Goal: Information Seeking & Learning: Learn about a topic

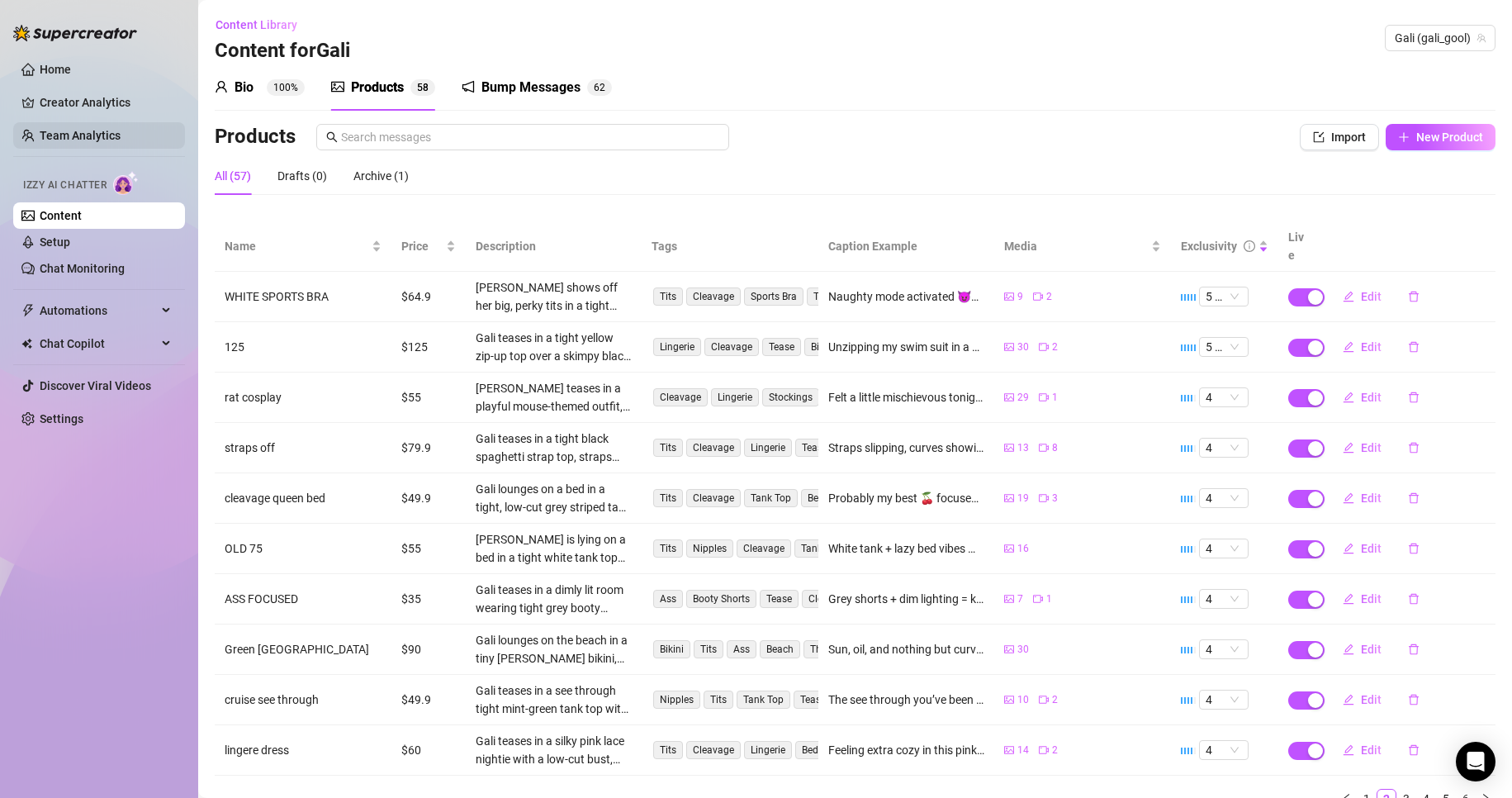
click at [104, 131] on link "Team Analytics" at bounding box center [80, 136] width 81 height 13
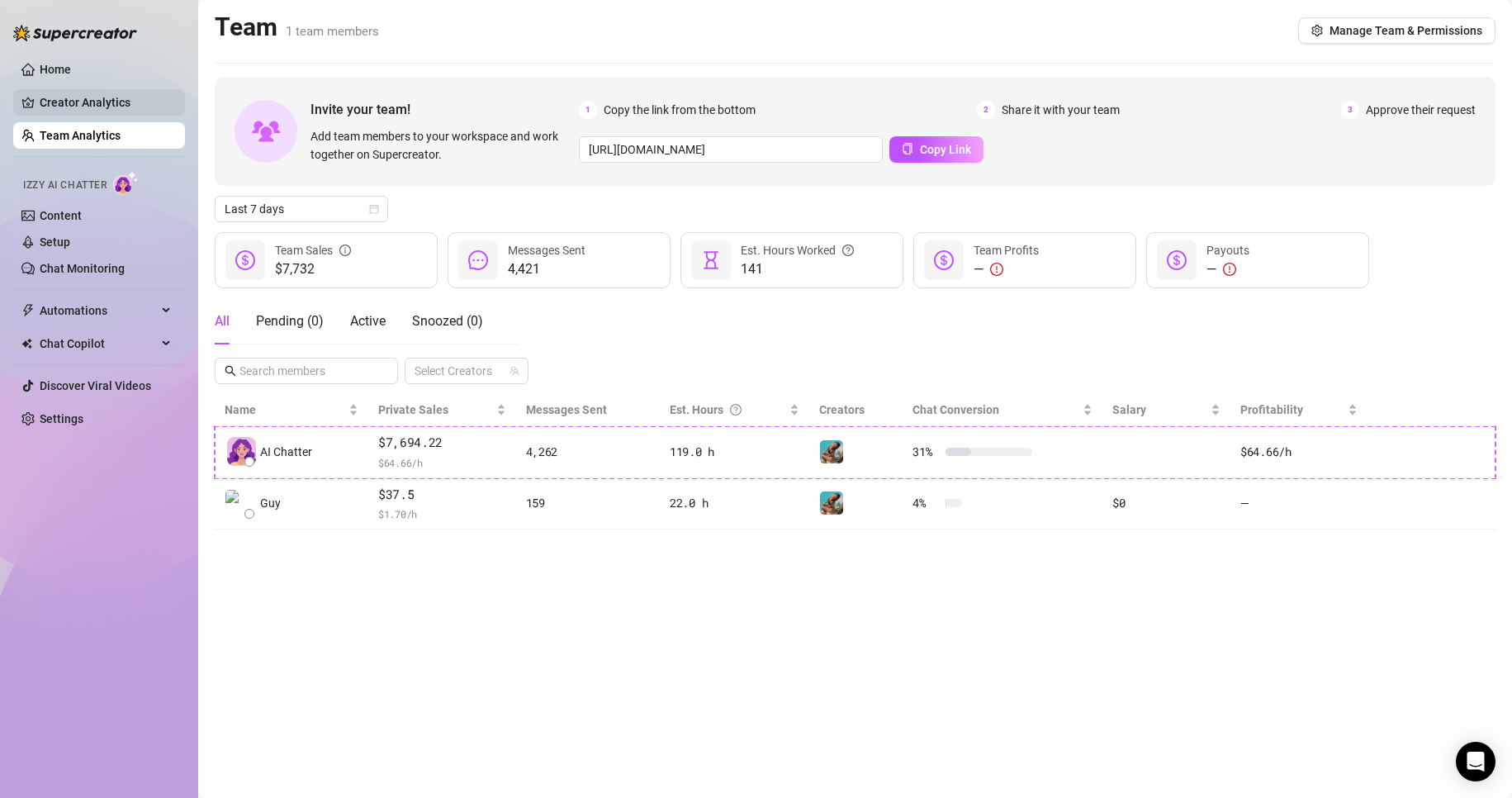
click at [121, 106] on link "Creator Analytics" at bounding box center [106, 103] width 132 height 26
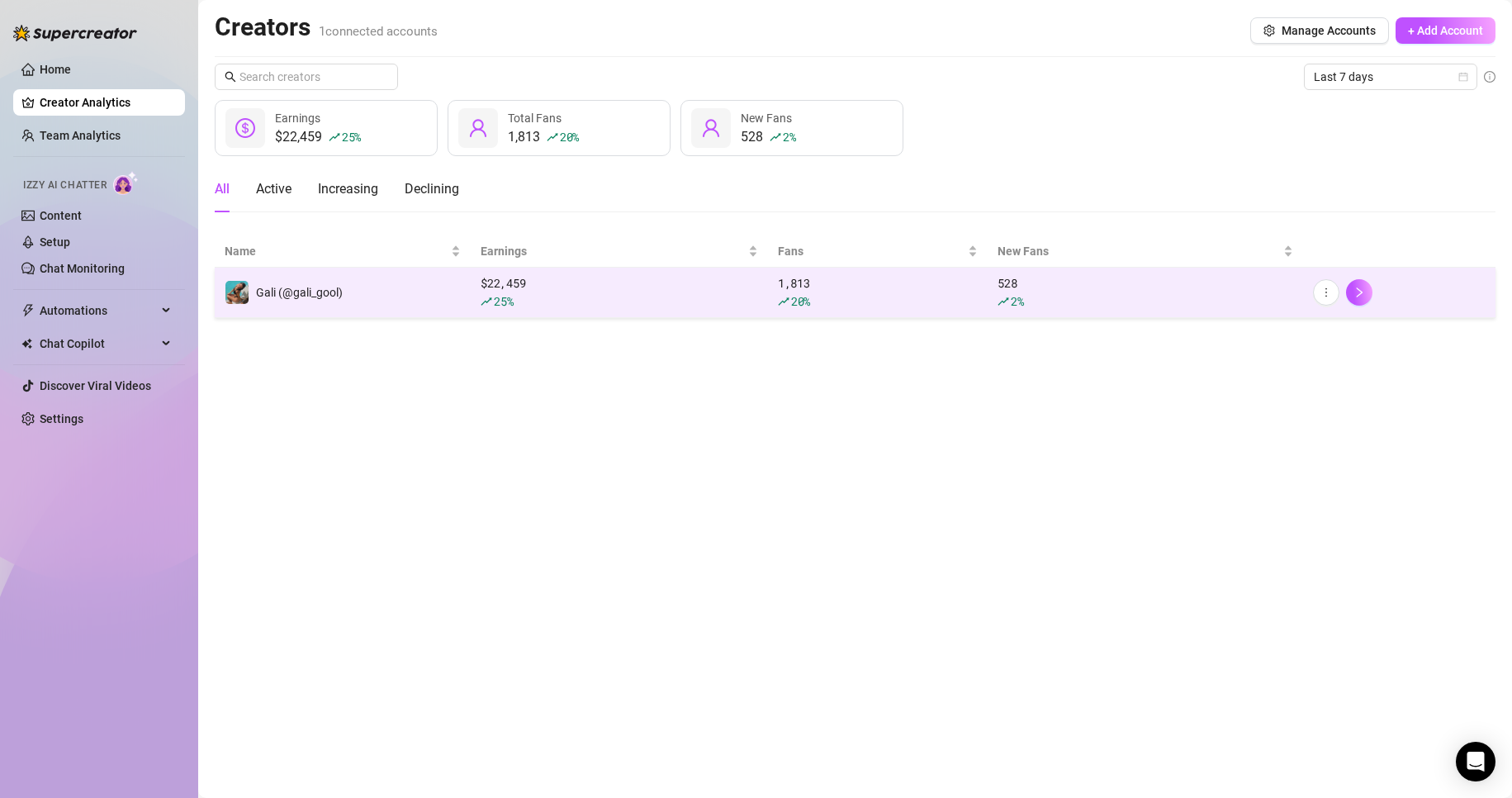
click at [577, 295] on div "25 %" at bounding box center [619, 301] width 277 height 18
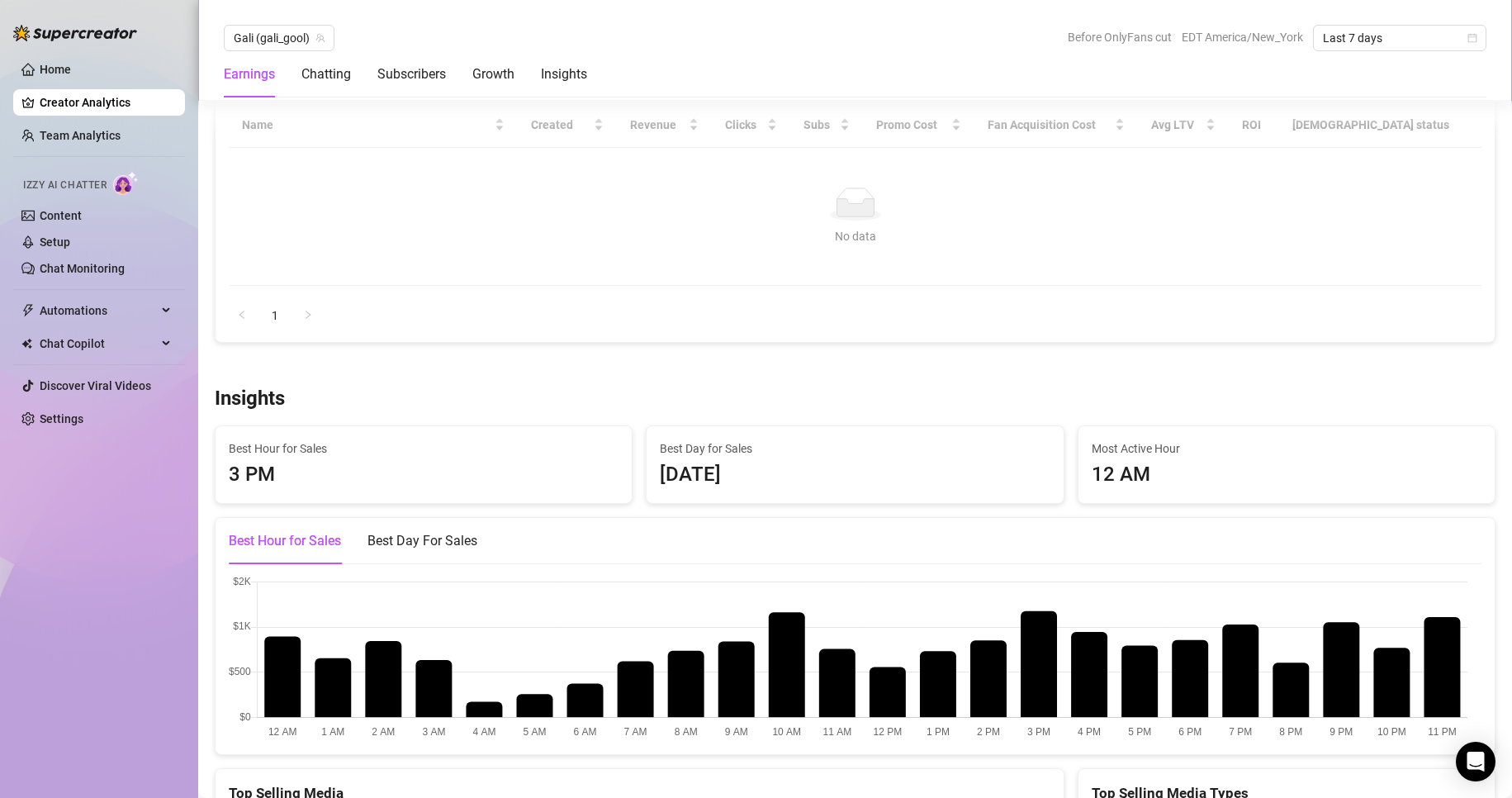
scroll to position [1817, 0]
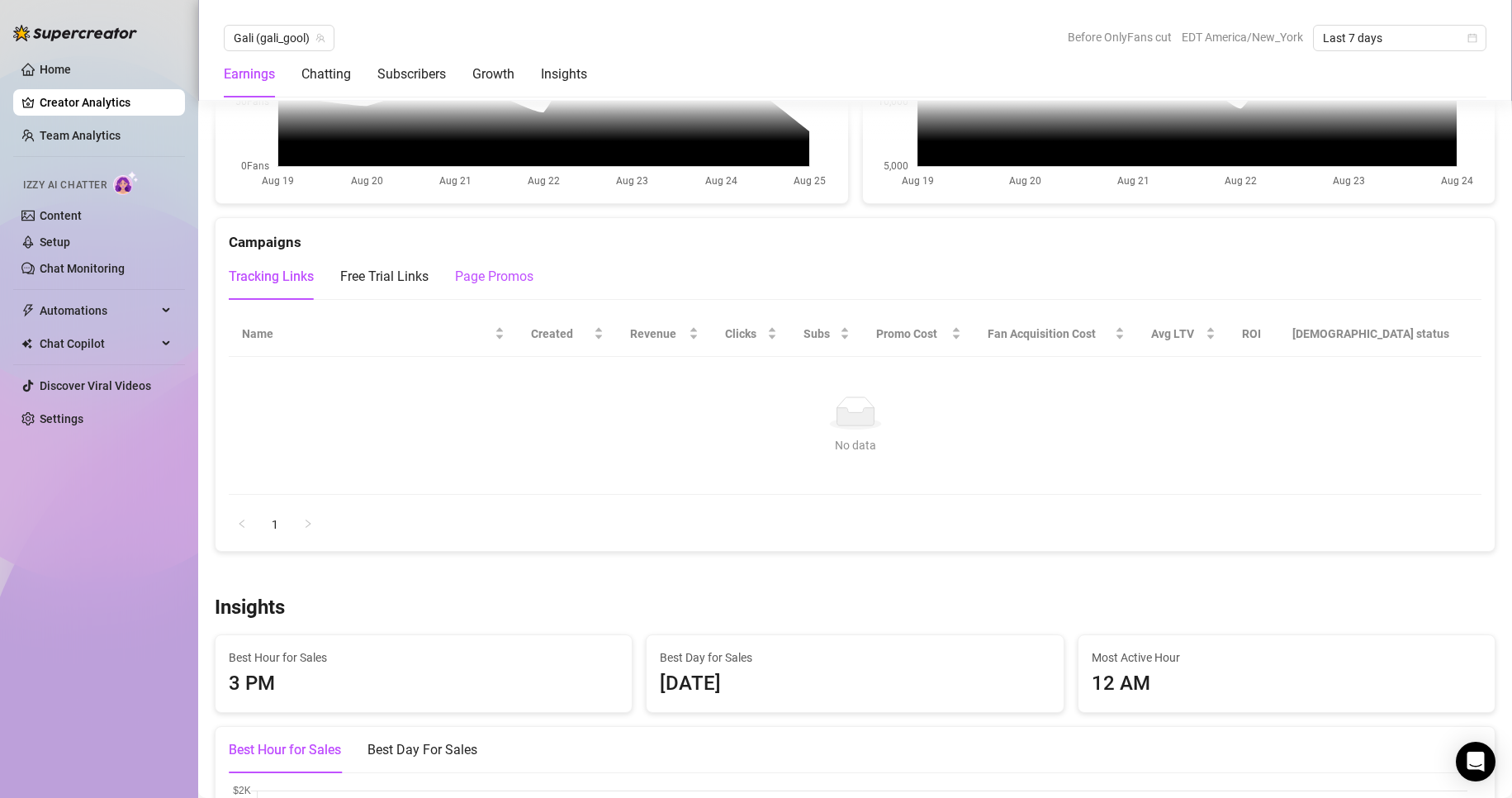
click at [508, 269] on div "Page Promos" at bounding box center [494, 276] width 79 height 20
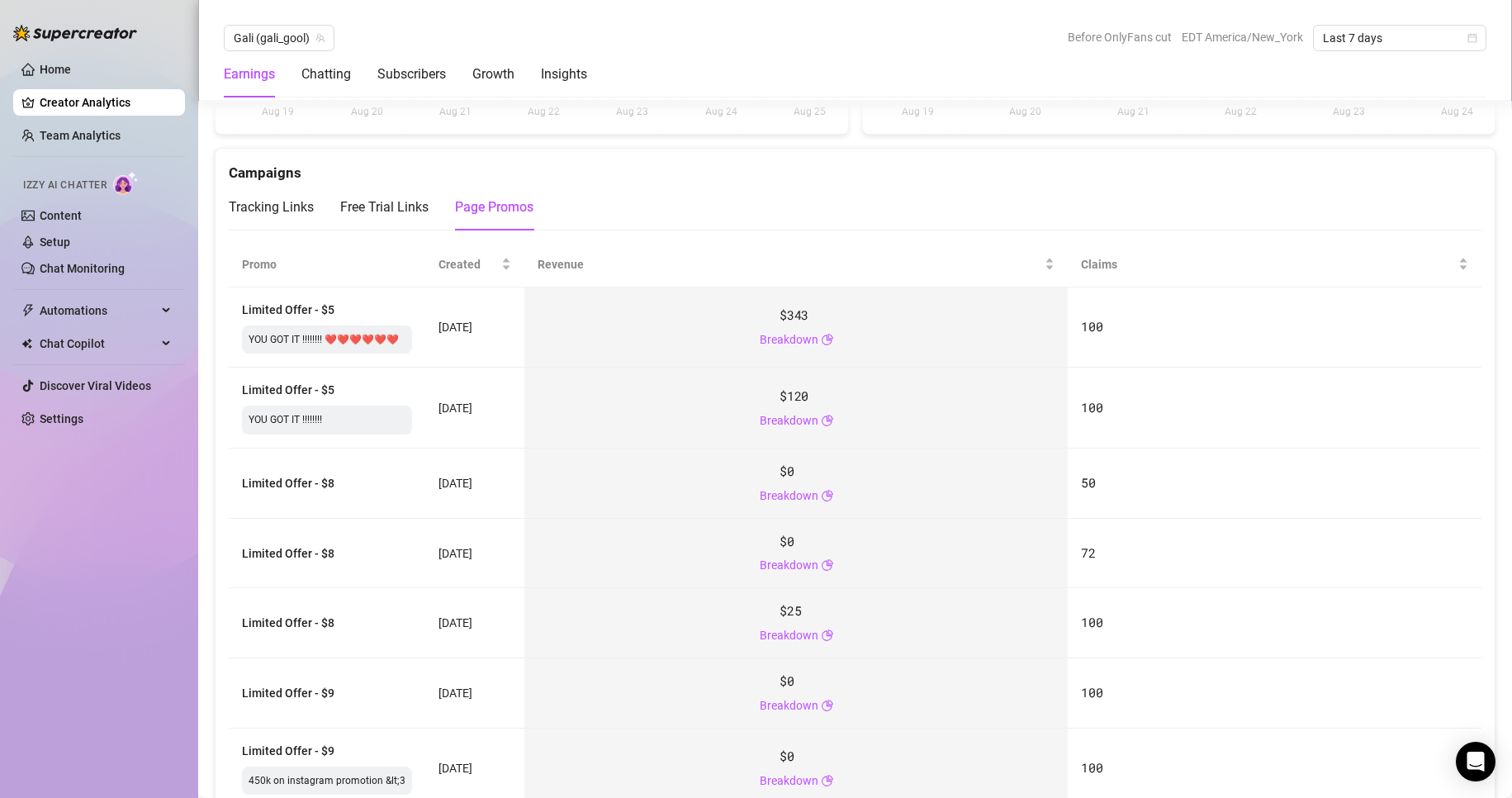
scroll to position [1899, 0]
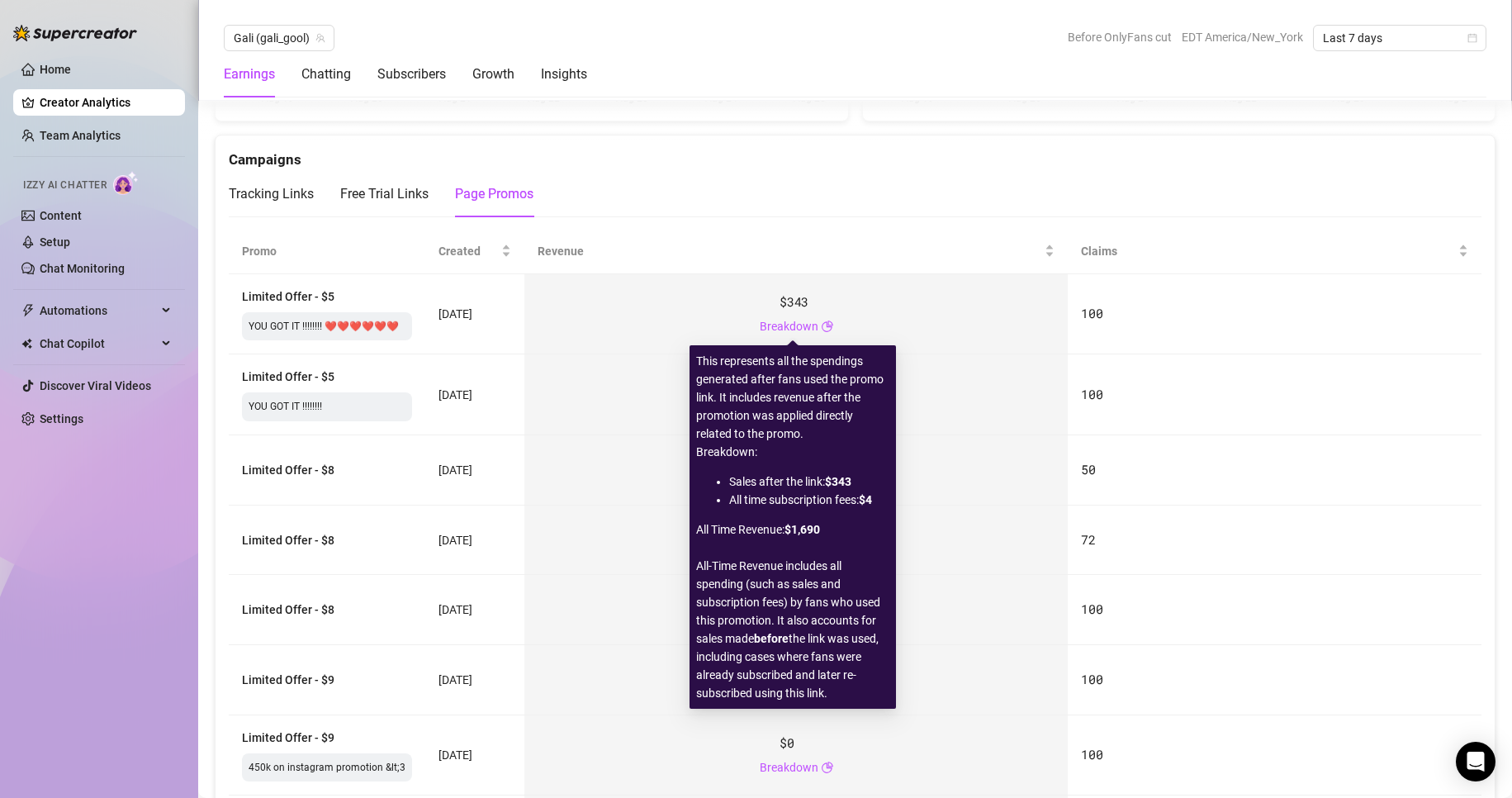
click at [816, 328] on div "Breakdown" at bounding box center [797, 326] width 74 height 18
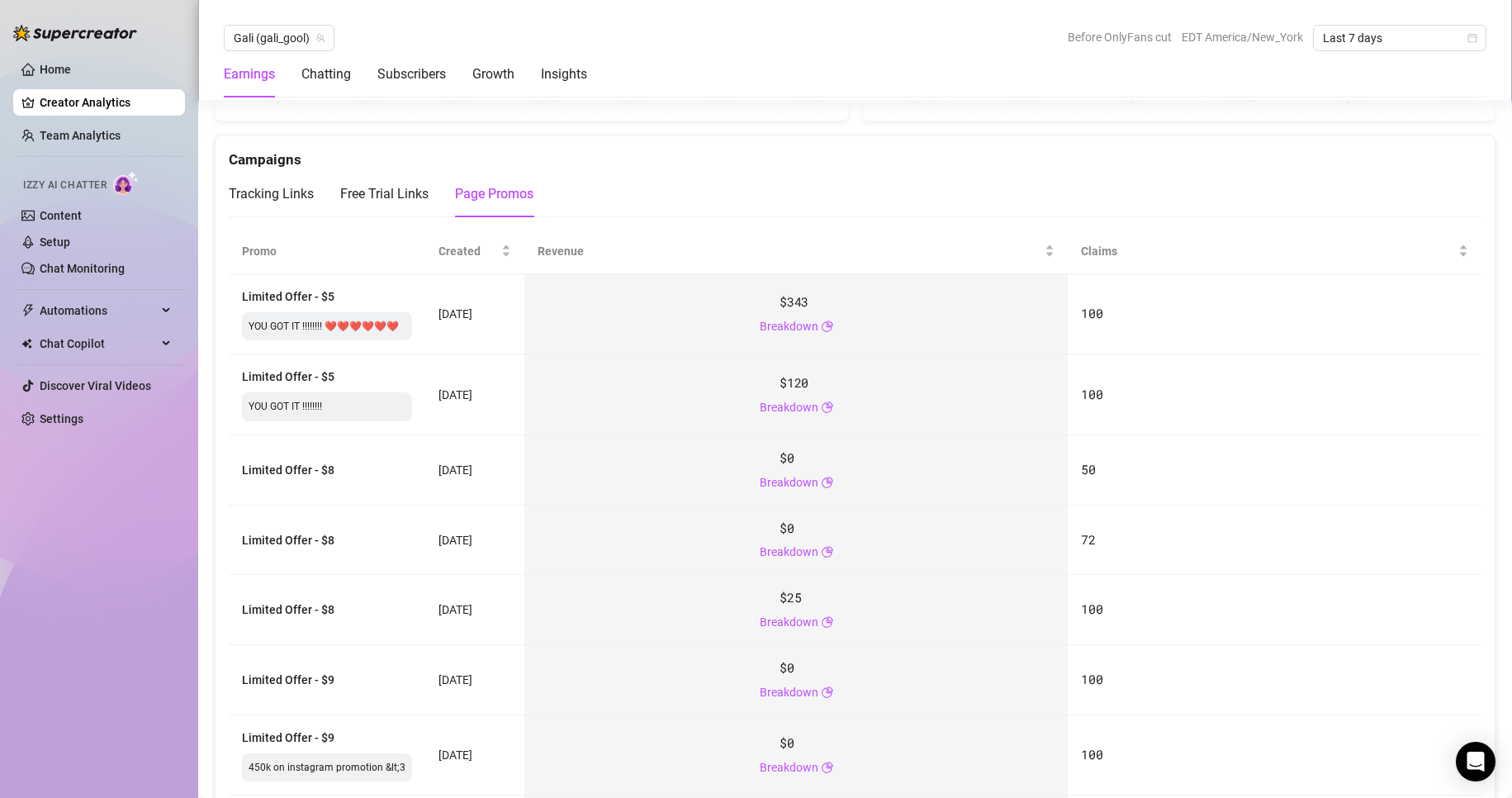
click at [618, 357] on td "$120 Breakdown" at bounding box center [796, 395] width 543 height 81
click at [266, 246] on th "Promo" at bounding box center [326, 251] width 196 height 46
drag, startPoint x: 793, startPoint y: 299, endPoint x: 831, endPoint y: 299, distance: 38.0
click at [831, 299] on div "$343 Breakdown" at bounding box center [796, 314] width 517 height 43
click at [840, 319] on div "$343 Breakdown" at bounding box center [796, 314] width 517 height 43
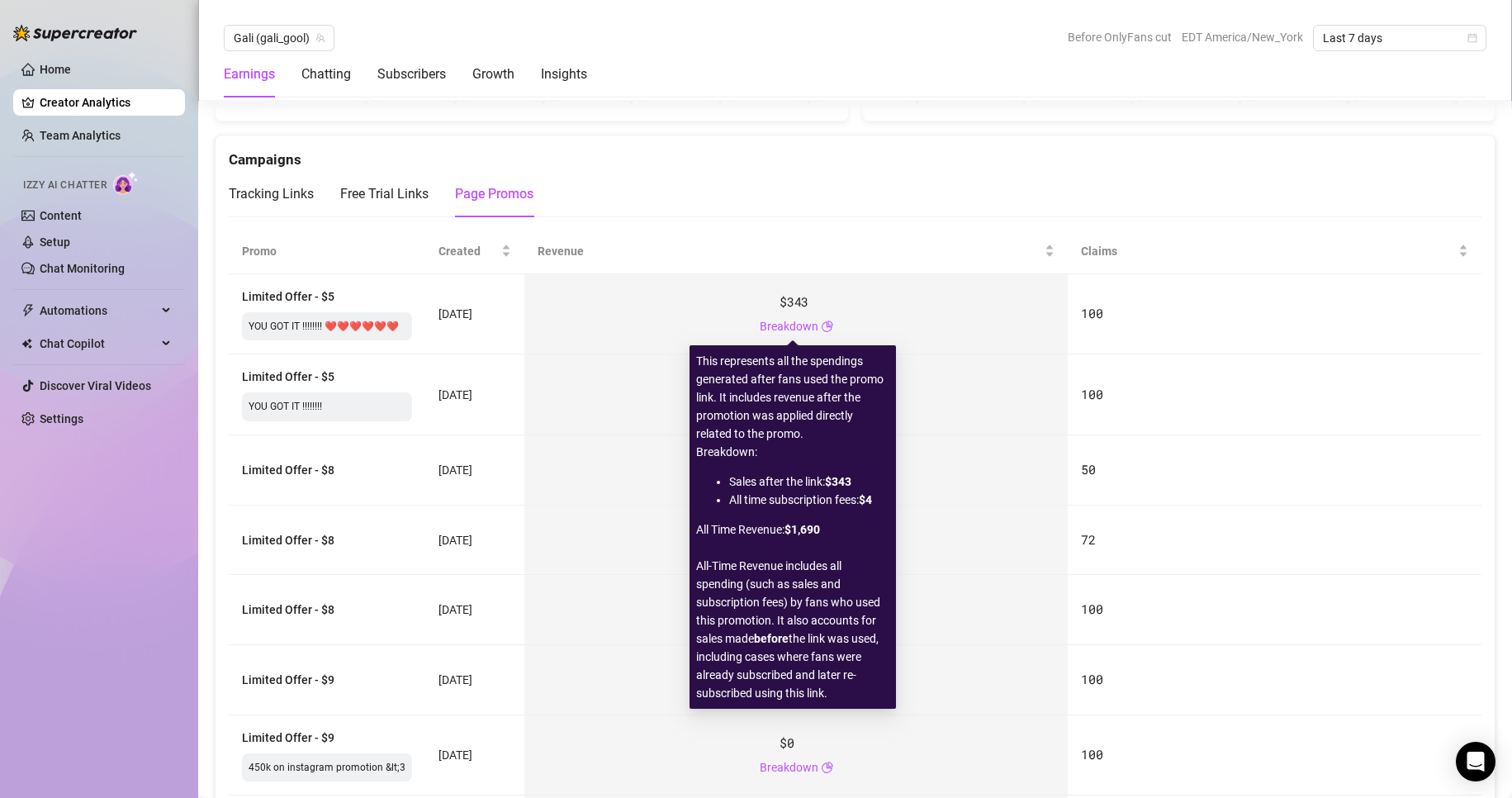
click at [971, 345] on td "$343 Breakdown" at bounding box center [796, 315] width 543 height 81
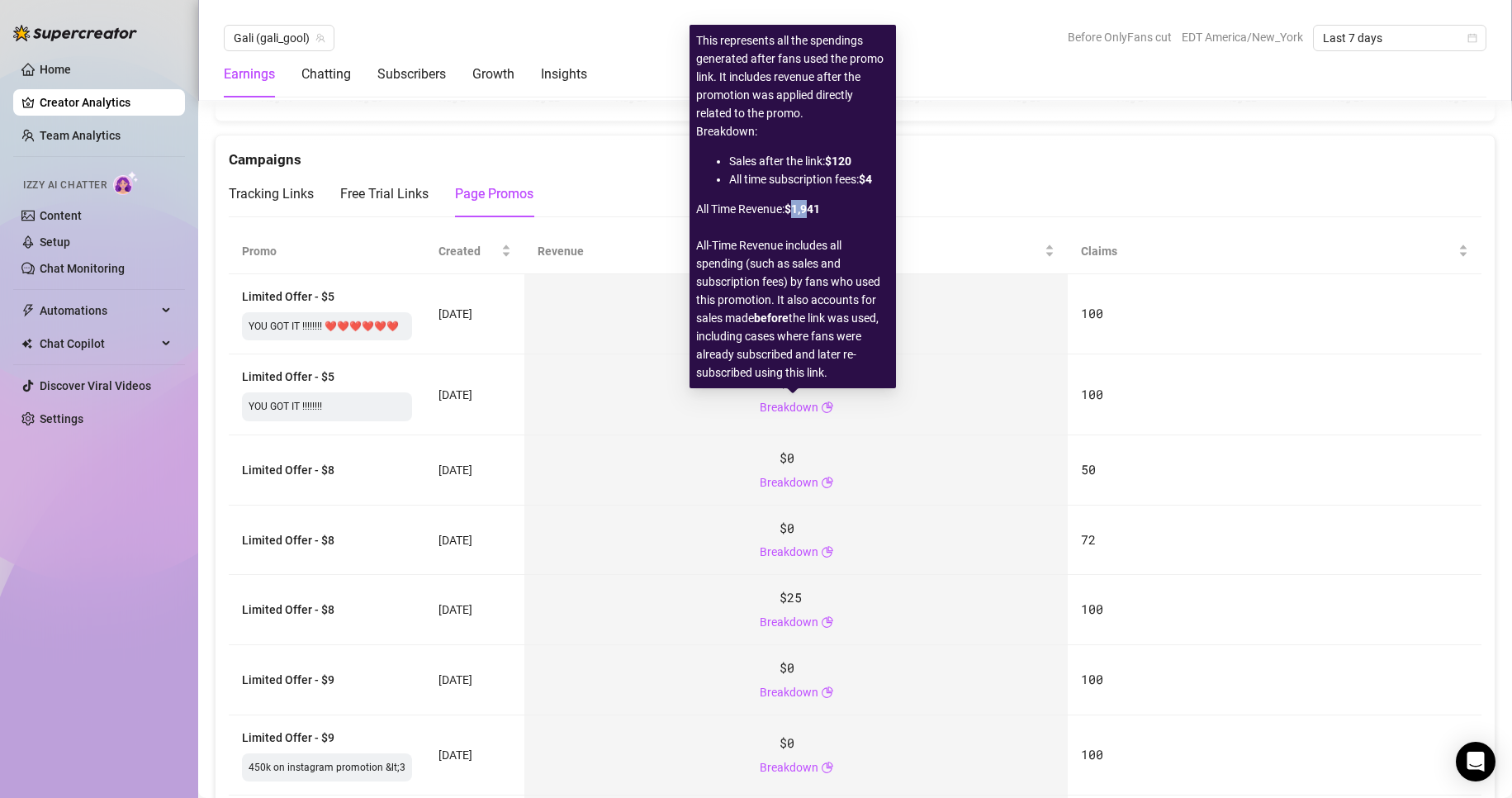
drag, startPoint x: 793, startPoint y: 211, endPoint x: 809, endPoint y: 211, distance: 16.0
click at [809, 211] on strong "$1,941" at bounding box center [802, 209] width 36 height 18
click at [903, 251] on span "Revenue" at bounding box center [789, 251] width 503 height 18
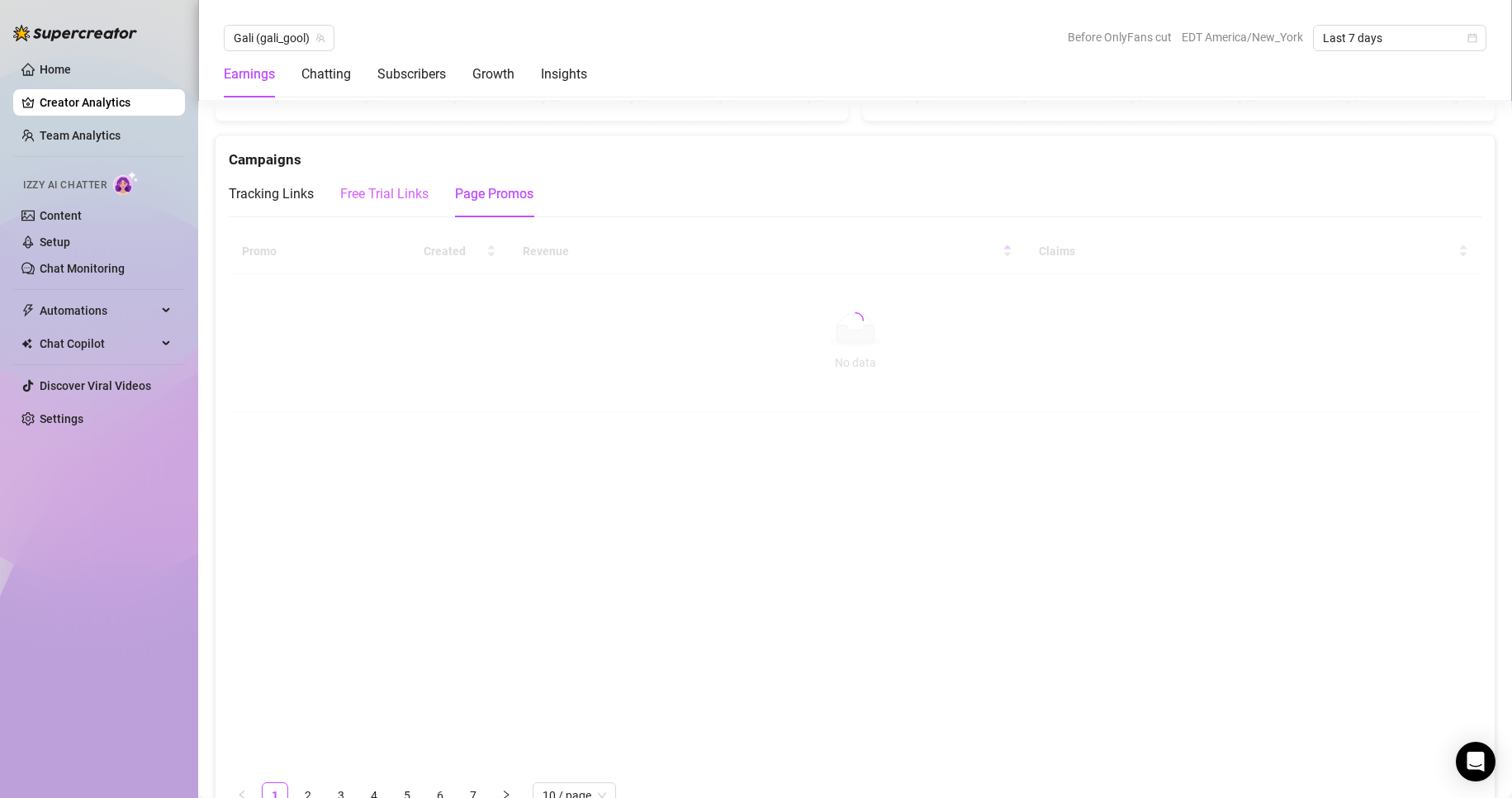
click at [410, 204] on div "Free Trial Links" at bounding box center [384, 194] width 89 height 46
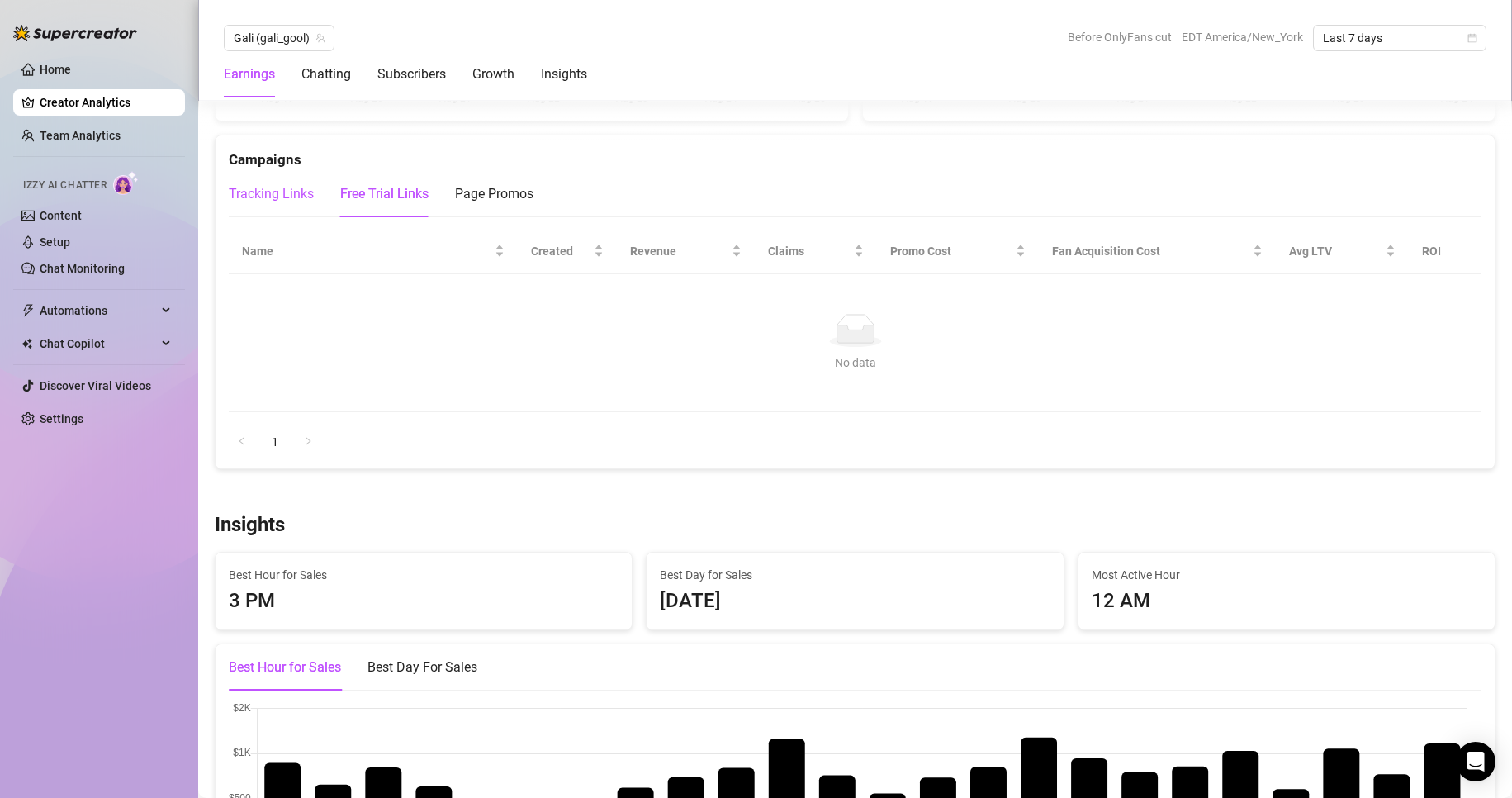
click at [287, 201] on div "Tracking Links" at bounding box center [271, 194] width 85 height 20
click at [352, 192] on div "Free Trial Links" at bounding box center [384, 194] width 89 height 20
click at [290, 193] on div "Tracking Links" at bounding box center [271, 194] width 85 height 20
click at [487, 184] on div "Page Promos" at bounding box center [494, 194] width 79 height 20
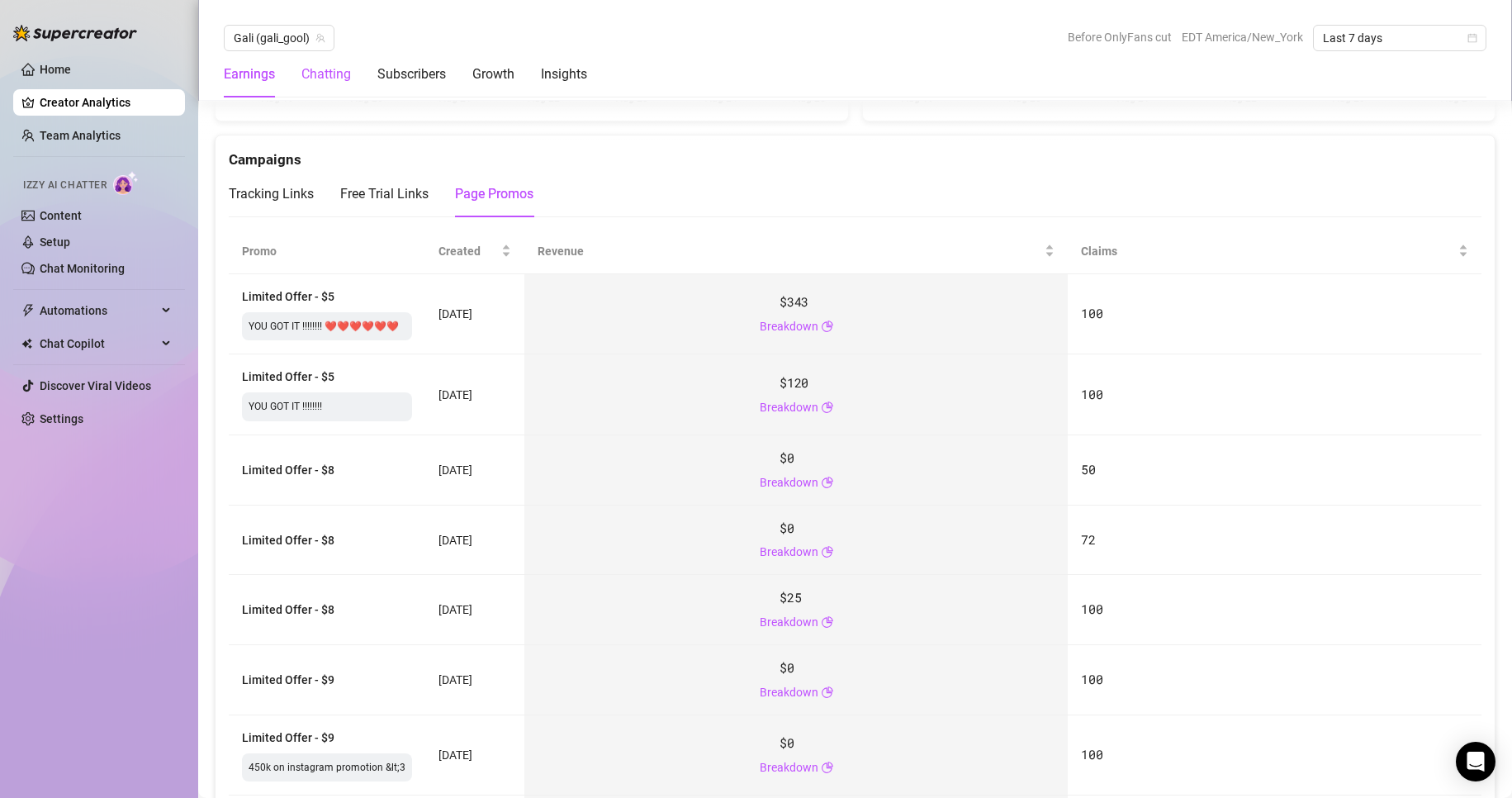
click at [332, 83] on div "Chatting" at bounding box center [326, 75] width 50 height 20
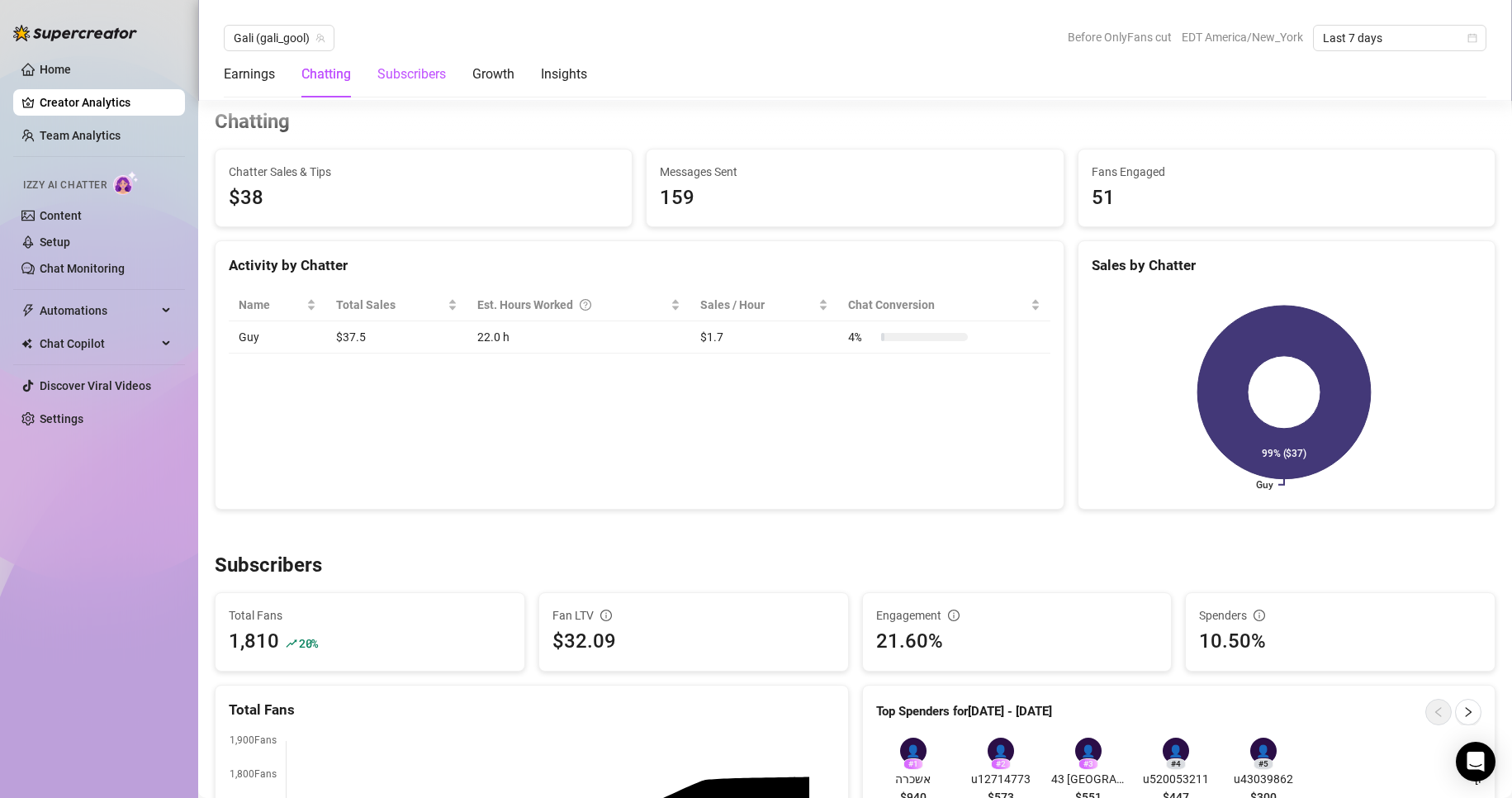
click at [407, 83] on div "Subscribers" at bounding box center [412, 75] width 69 height 20
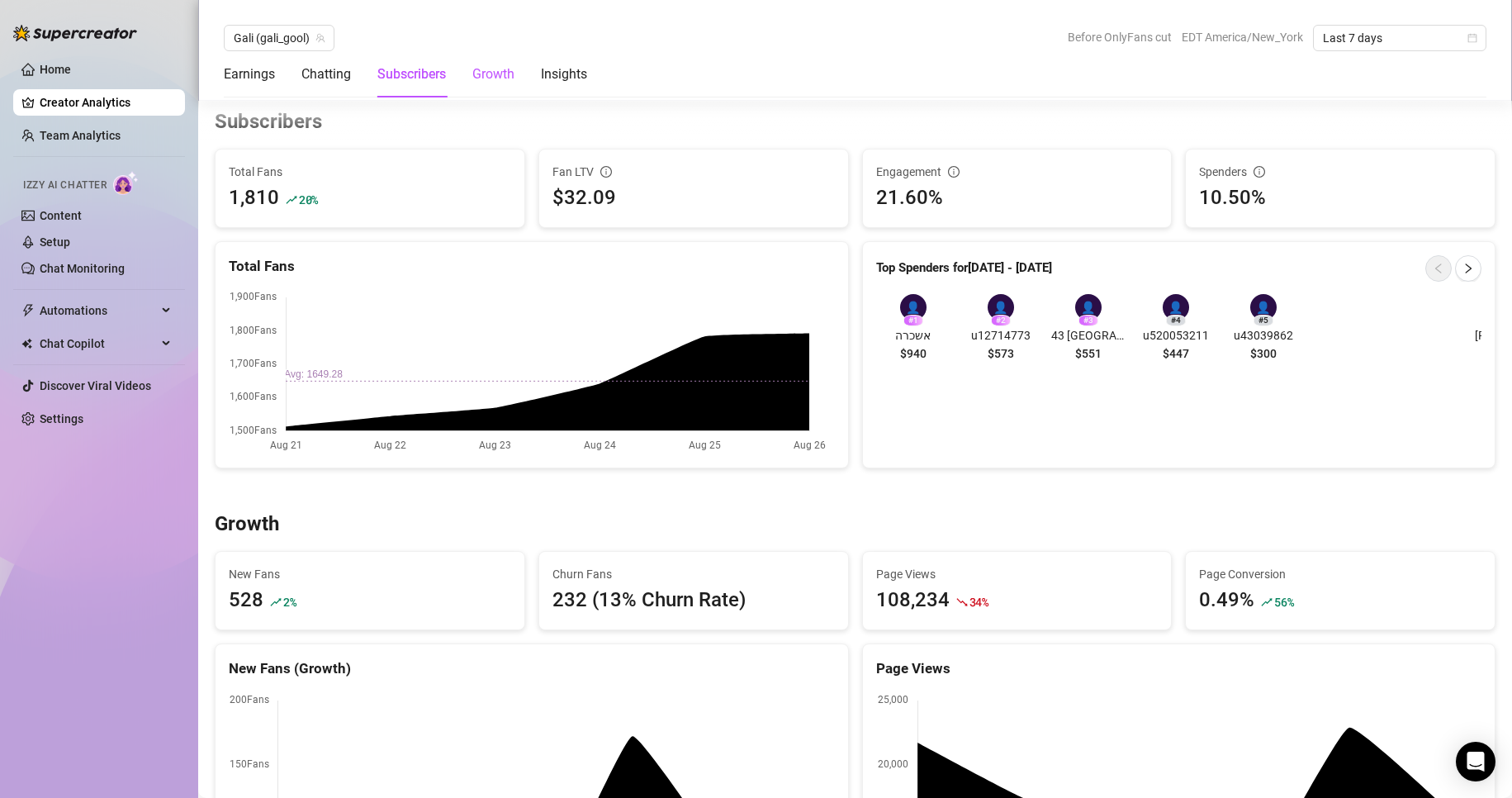
click at [486, 80] on div "Growth" at bounding box center [494, 75] width 42 height 20
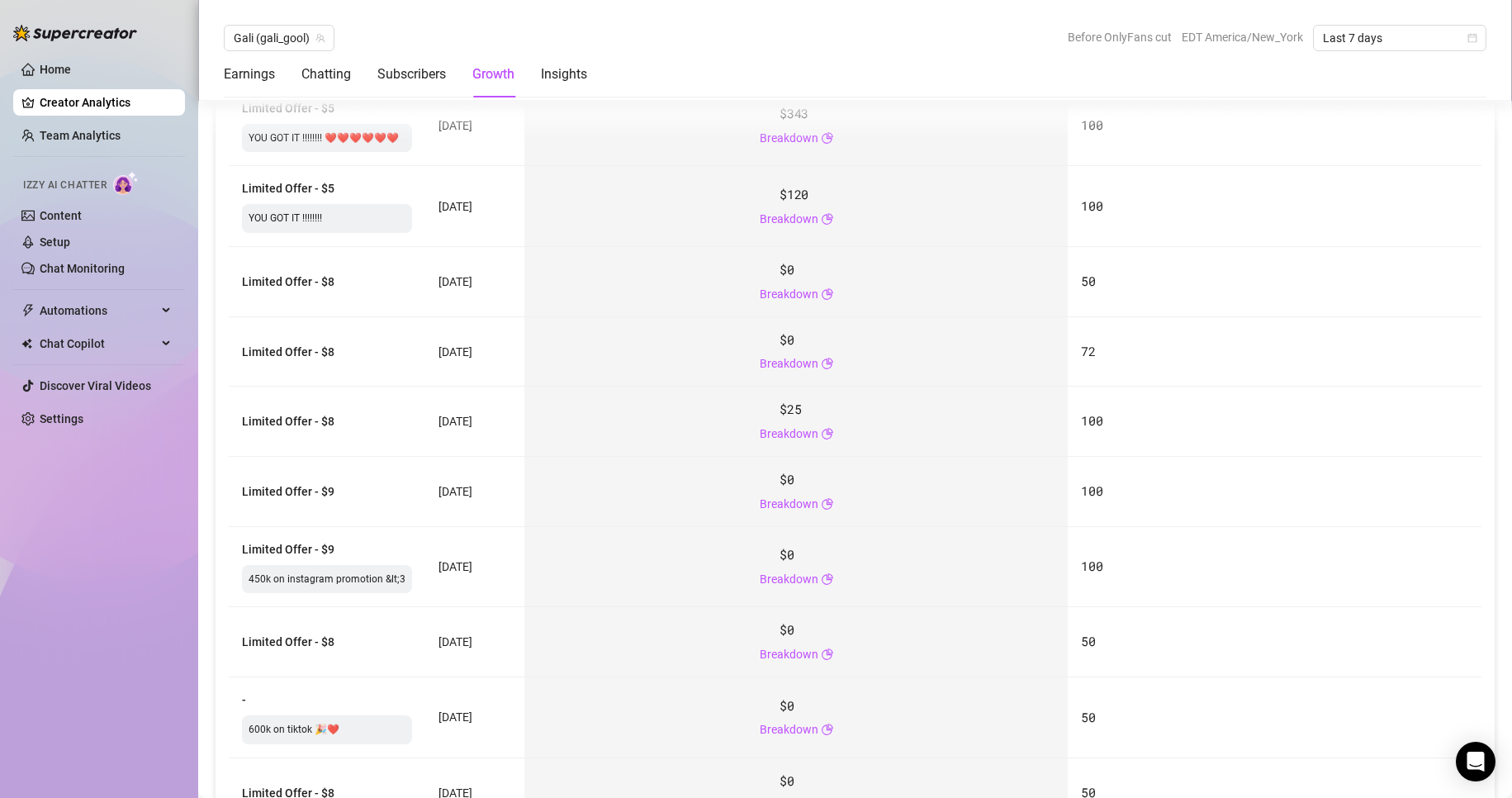
scroll to position [2254, 0]
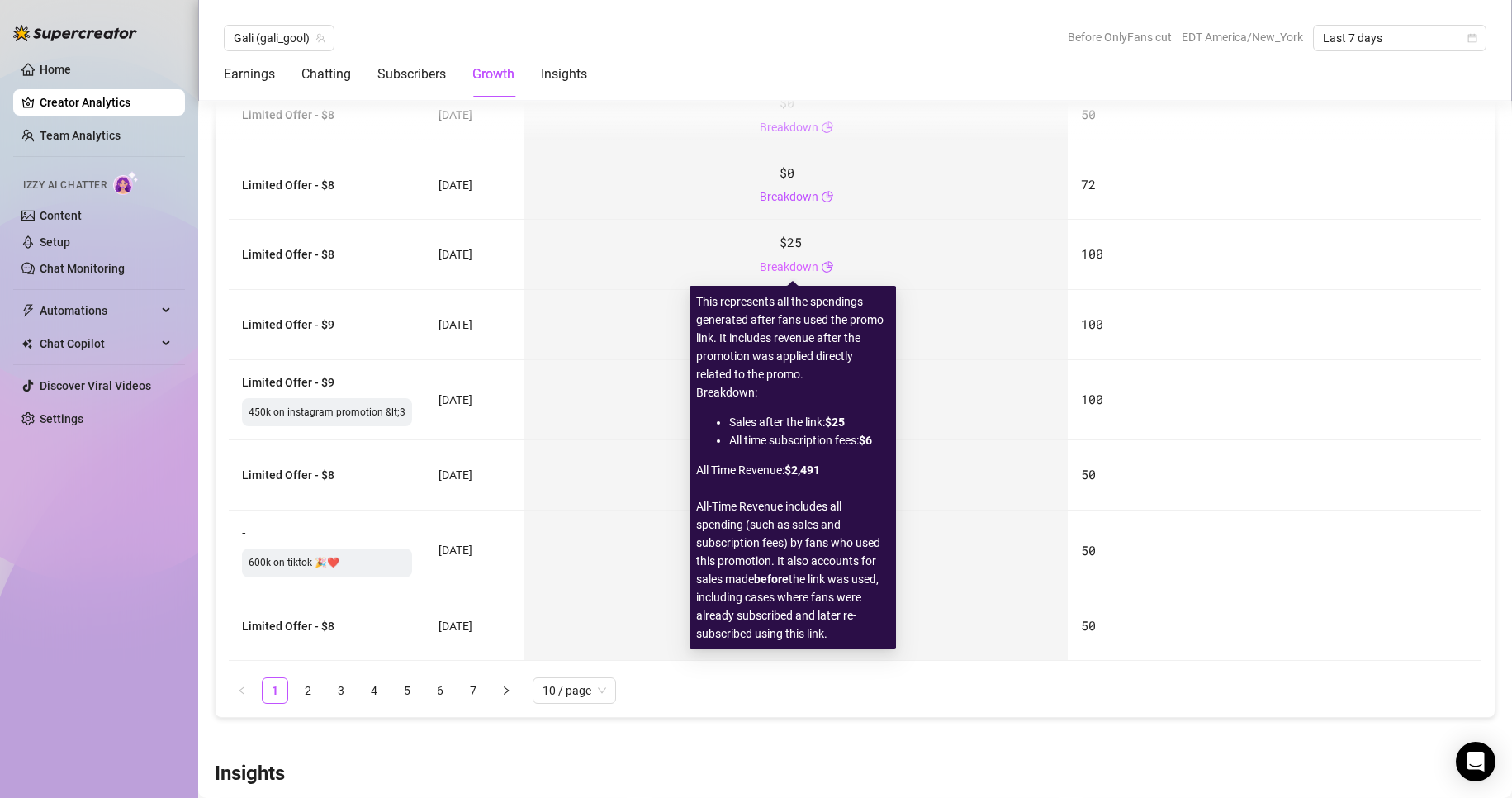
click at [813, 262] on link "Breakdown" at bounding box center [789, 267] width 59 height 18
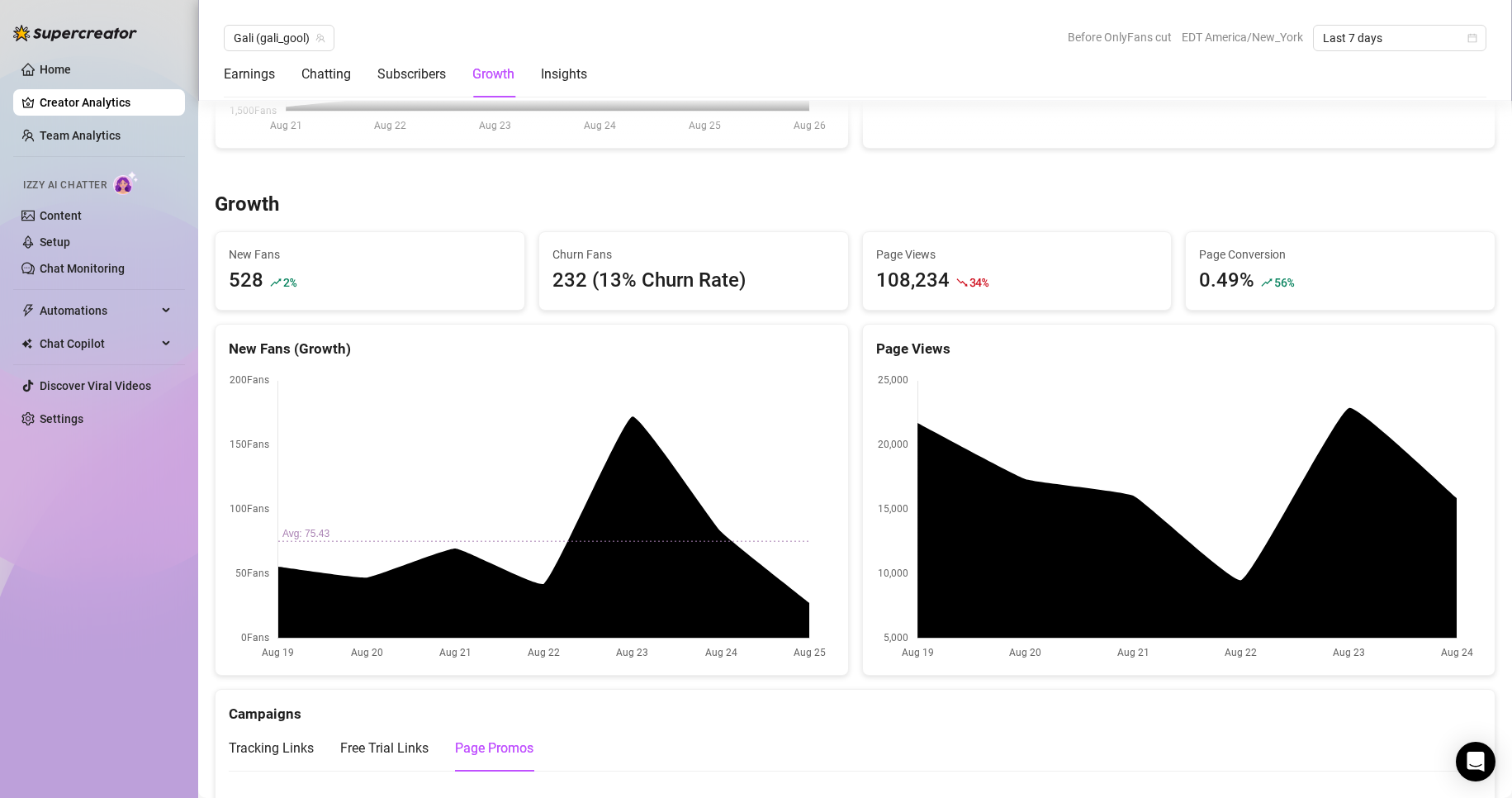
scroll to position [1180, 0]
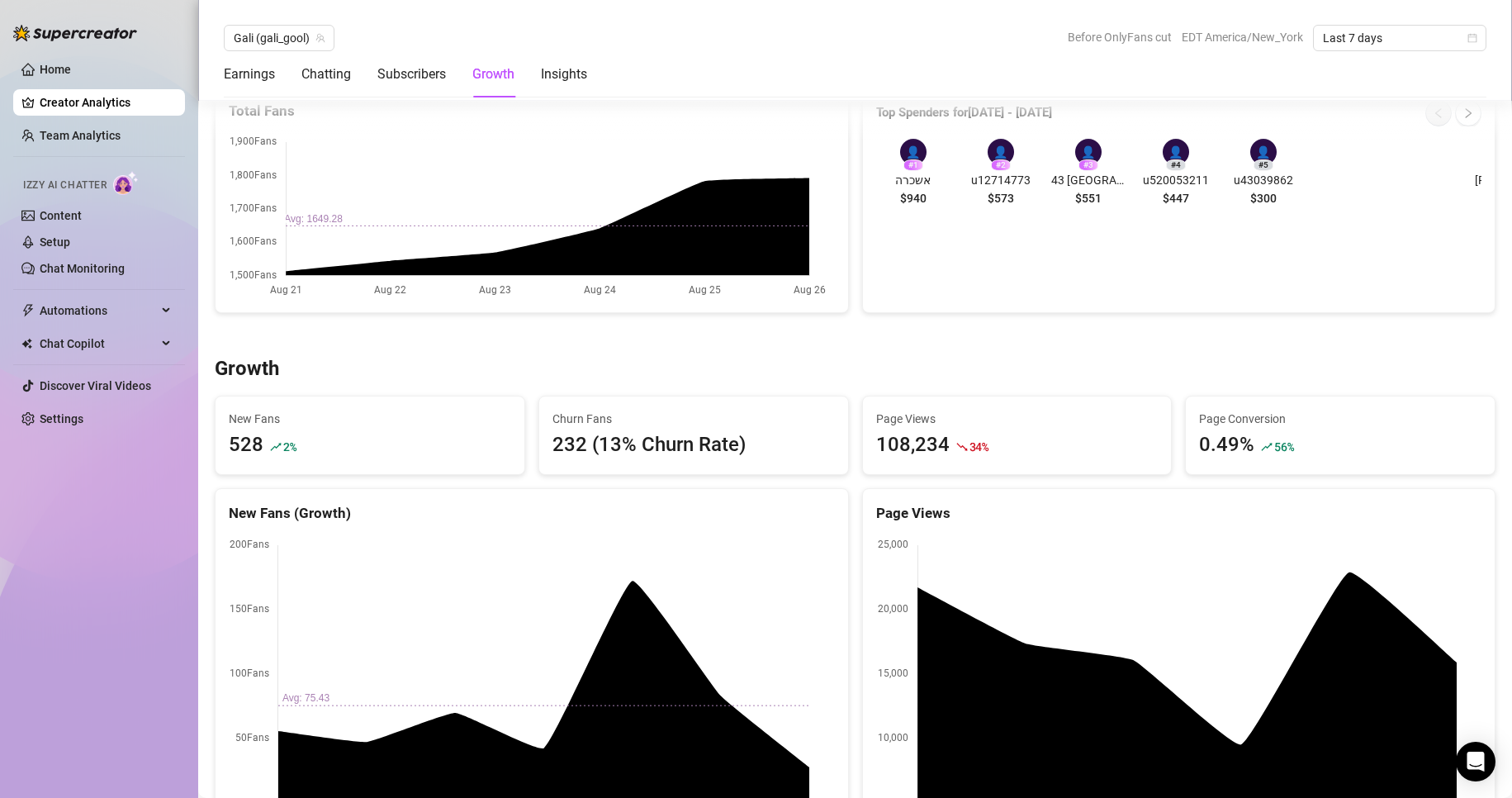
click at [653, 451] on div "232 (13% Churn Rate)" at bounding box center [693, 445] width 282 height 31
click at [614, 445] on div "232 (13% Churn Rate)" at bounding box center [693, 445] width 282 height 31
drag, startPoint x: 598, startPoint y: 448, endPoint x: 735, endPoint y: 449, distance: 137.0
click at [738, 446] on div "232 (13% Churn Rate)" at bounding box center [693, 445] width 282 height 31
copy div "13% Churn Rate"
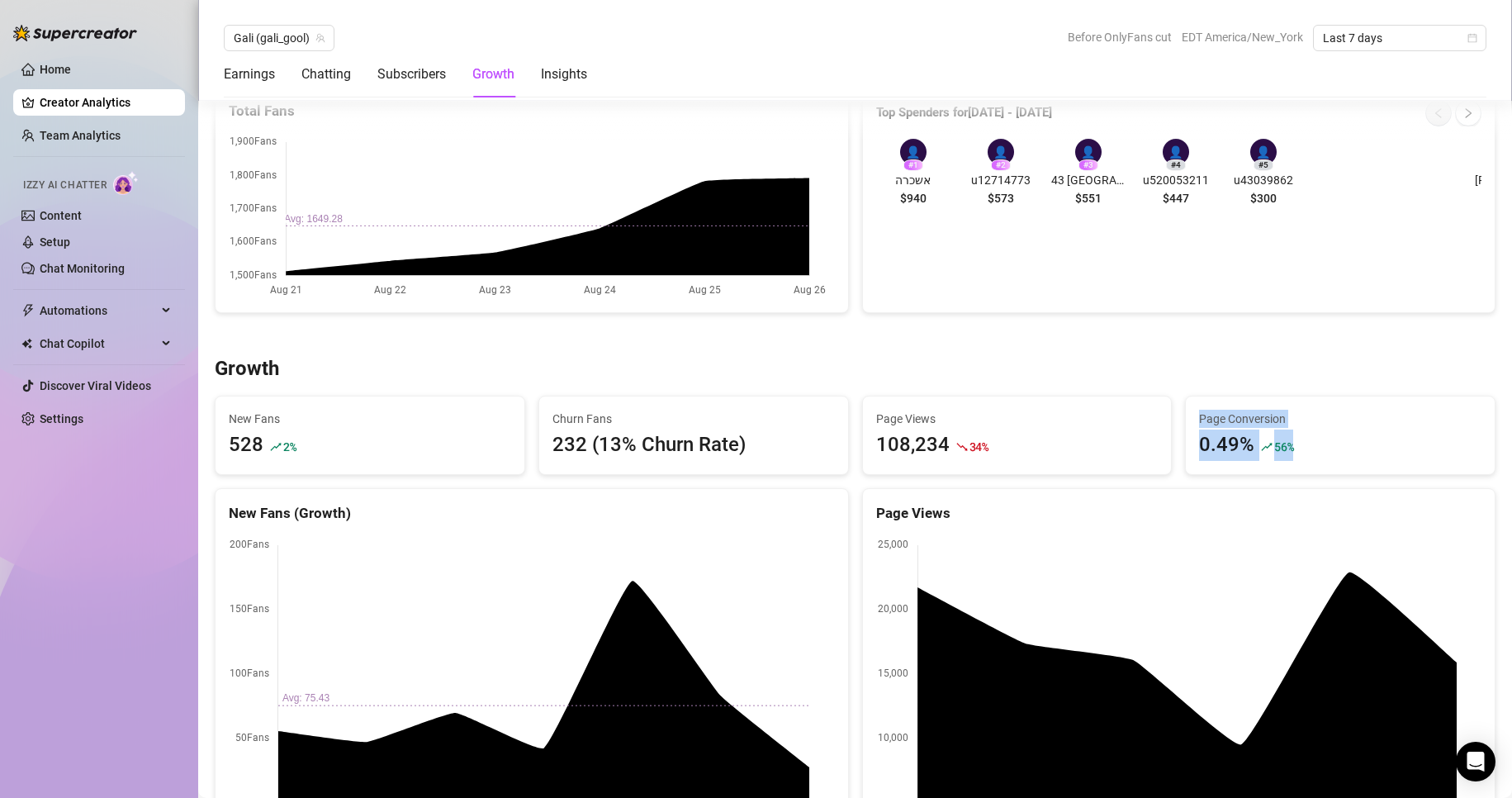
drag, startPoint x: 1190, startPoint y: 415, endPoint x: 1312, endPoint y: 451, distance: 127.2
click at [1312, 451] on div "Page Conversion 0.49% 56 %" at bounding box center [1340, 435] width 282 height 51
copy div "Page Conversion 0.49% 56 %"
